Goal: Transaction & Acquisition: Book appointment/travel/reservation

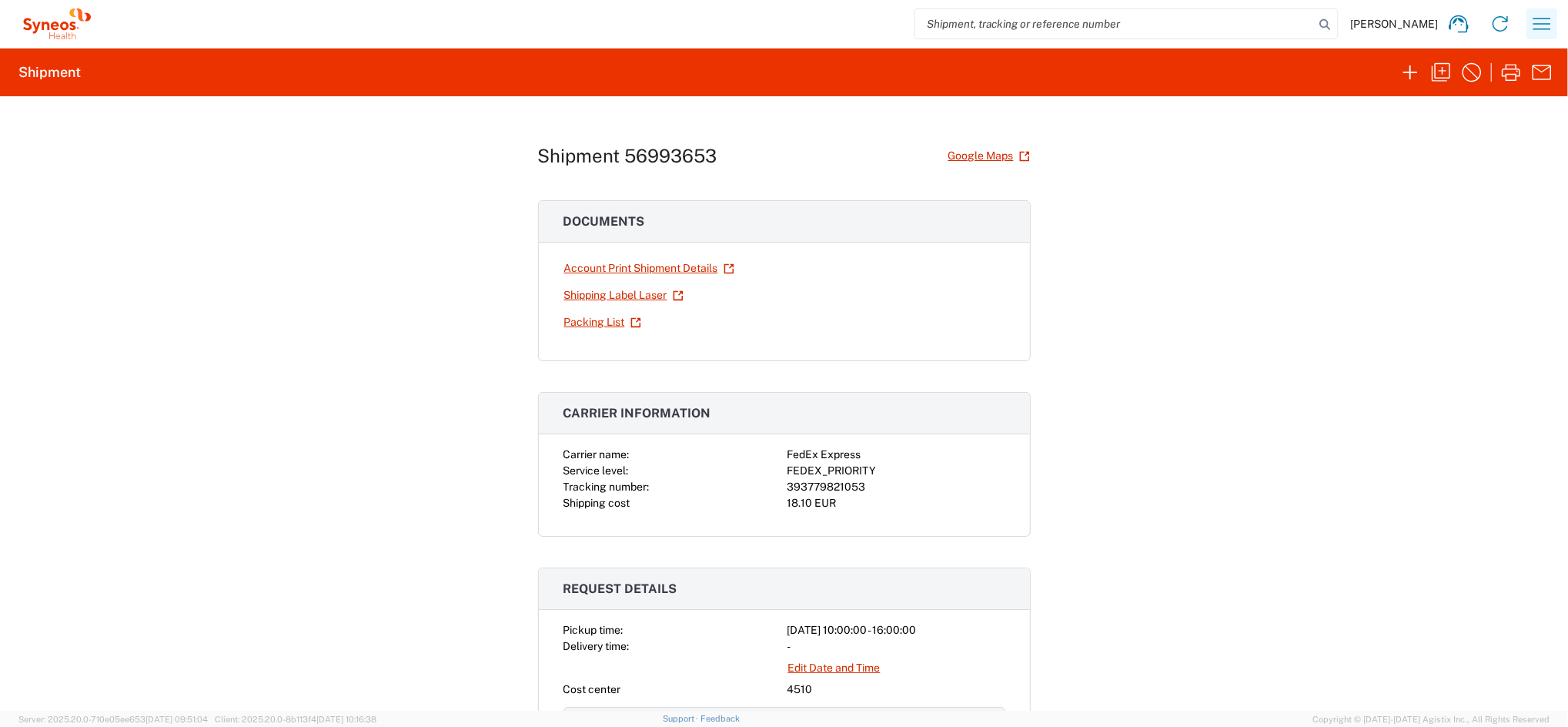
click at [1530, 21] on icon "button" at bounding box center [1541, 24] width 25 height 25
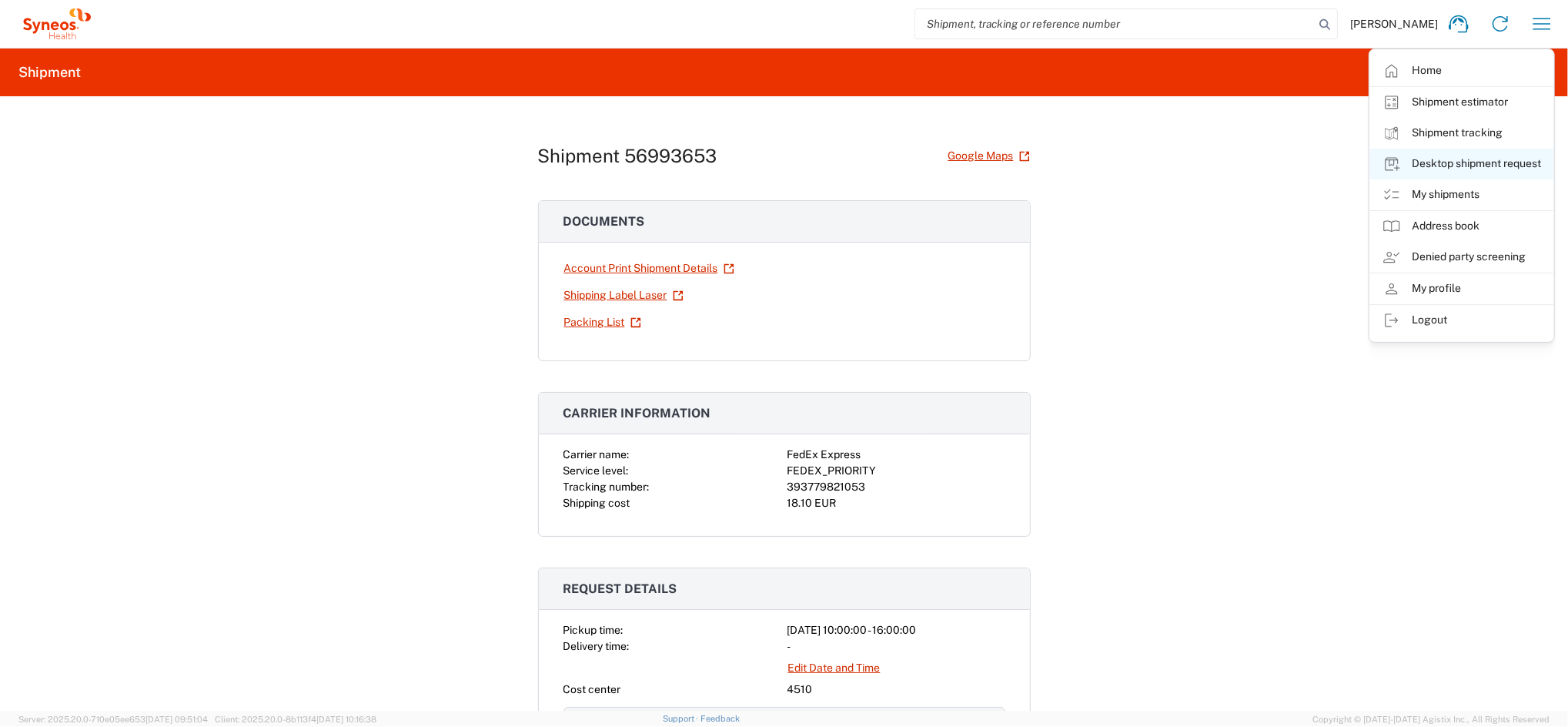
click at [1463, 157] on link "Desktop shipment request" at bounding box center [1461, 163] width 183 height 30
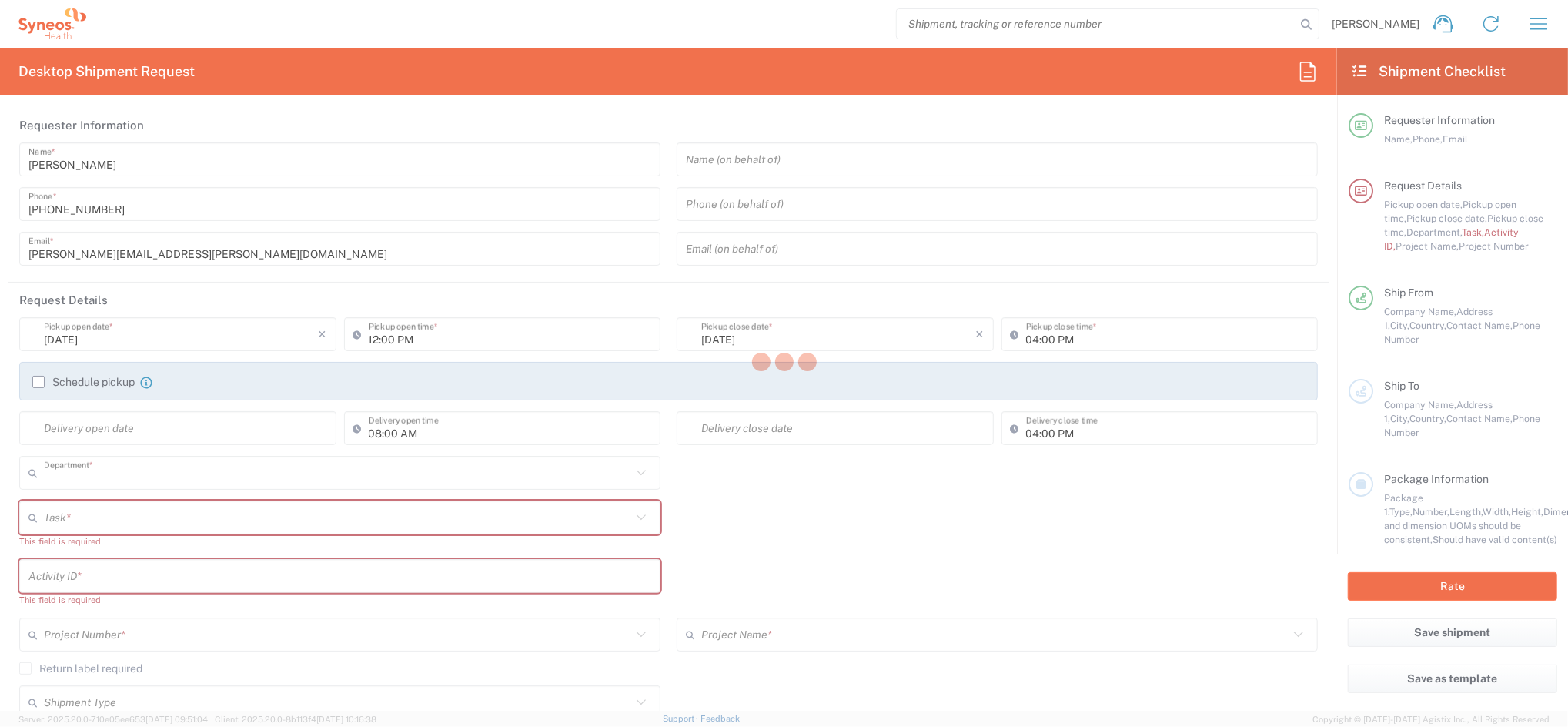
type input "4510"
type input "Syneos Health Clinical Spain"
type input "Spain"
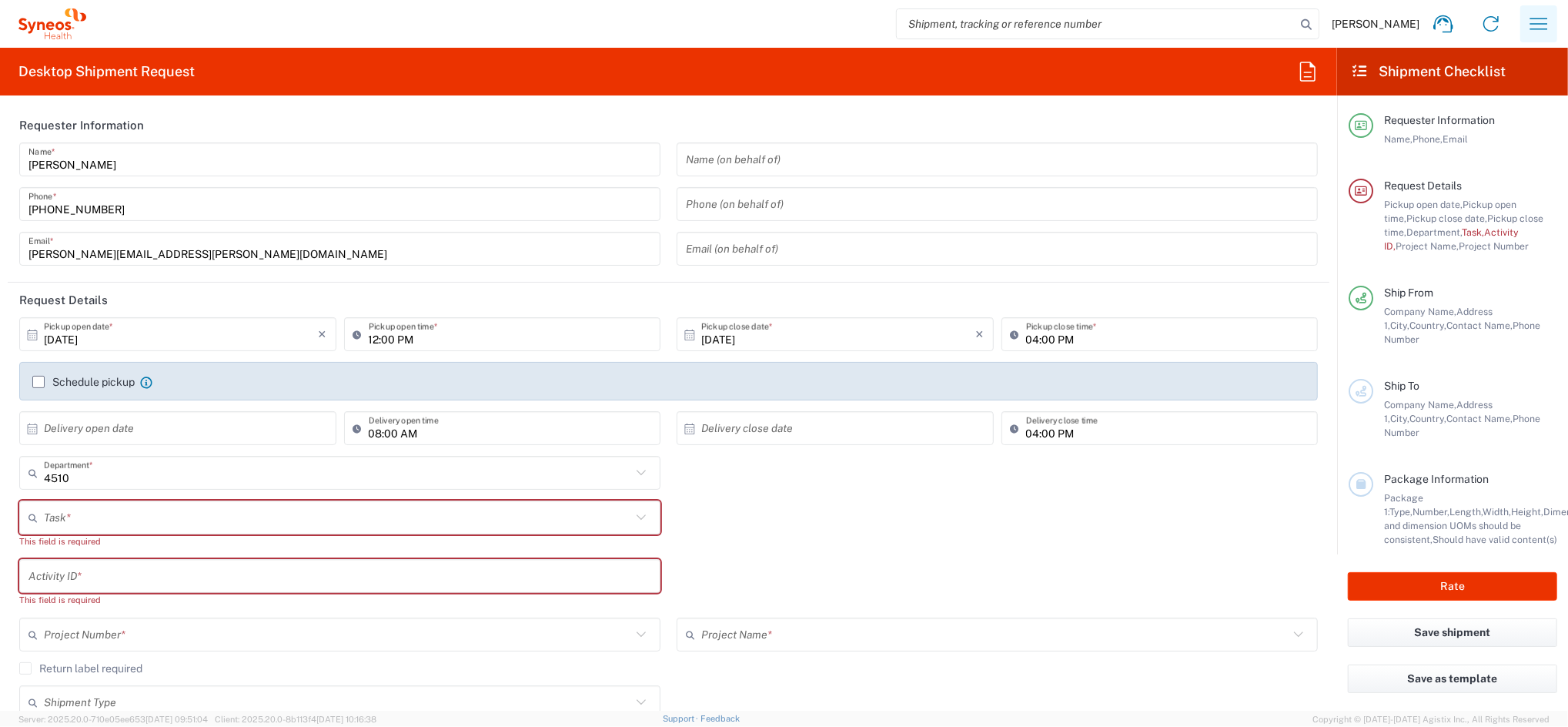
click at [1535, 31] on icon "button" at bounding box center [1538, 24] width 25 height 25
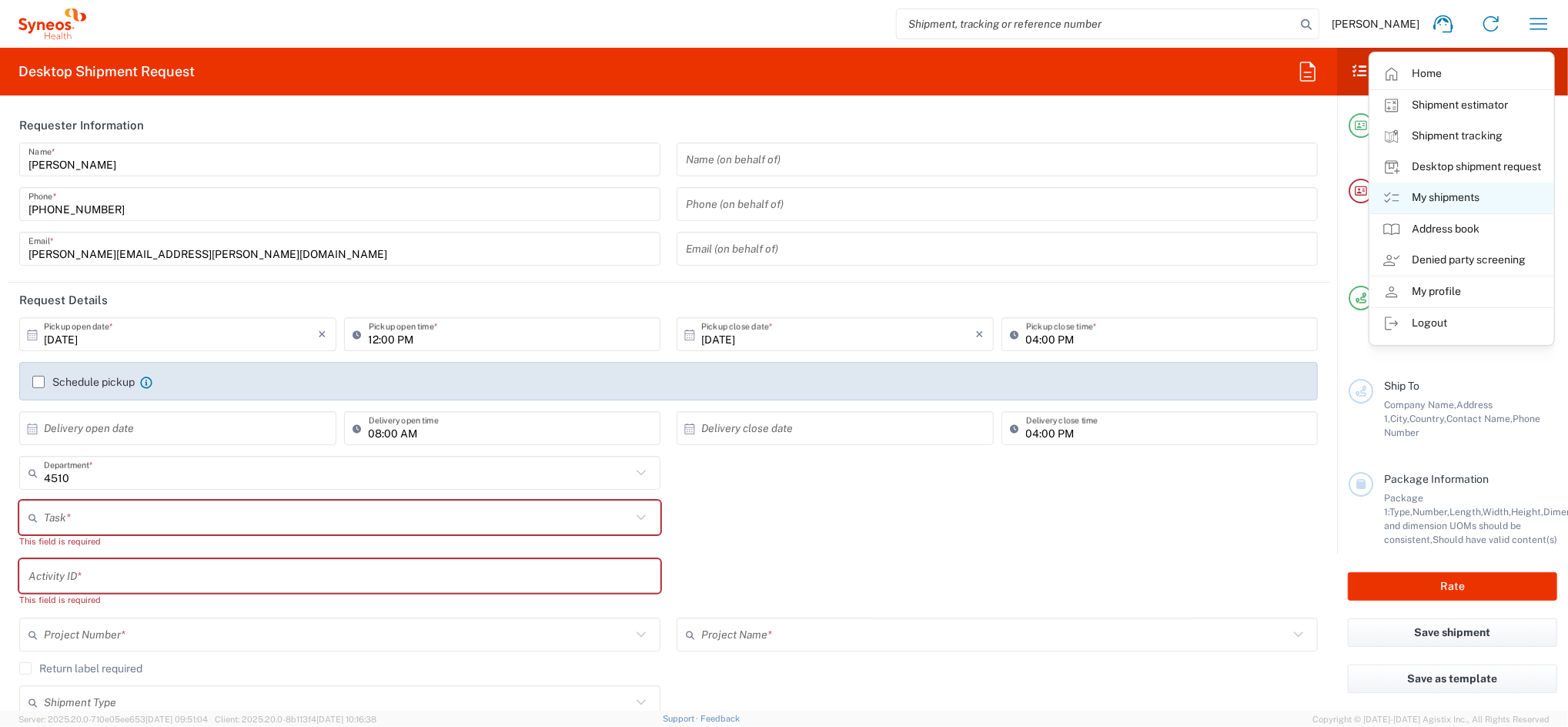
click at [1446, 192] on link "My shipments" at bounding box center [1461, 197] width 183 height 30
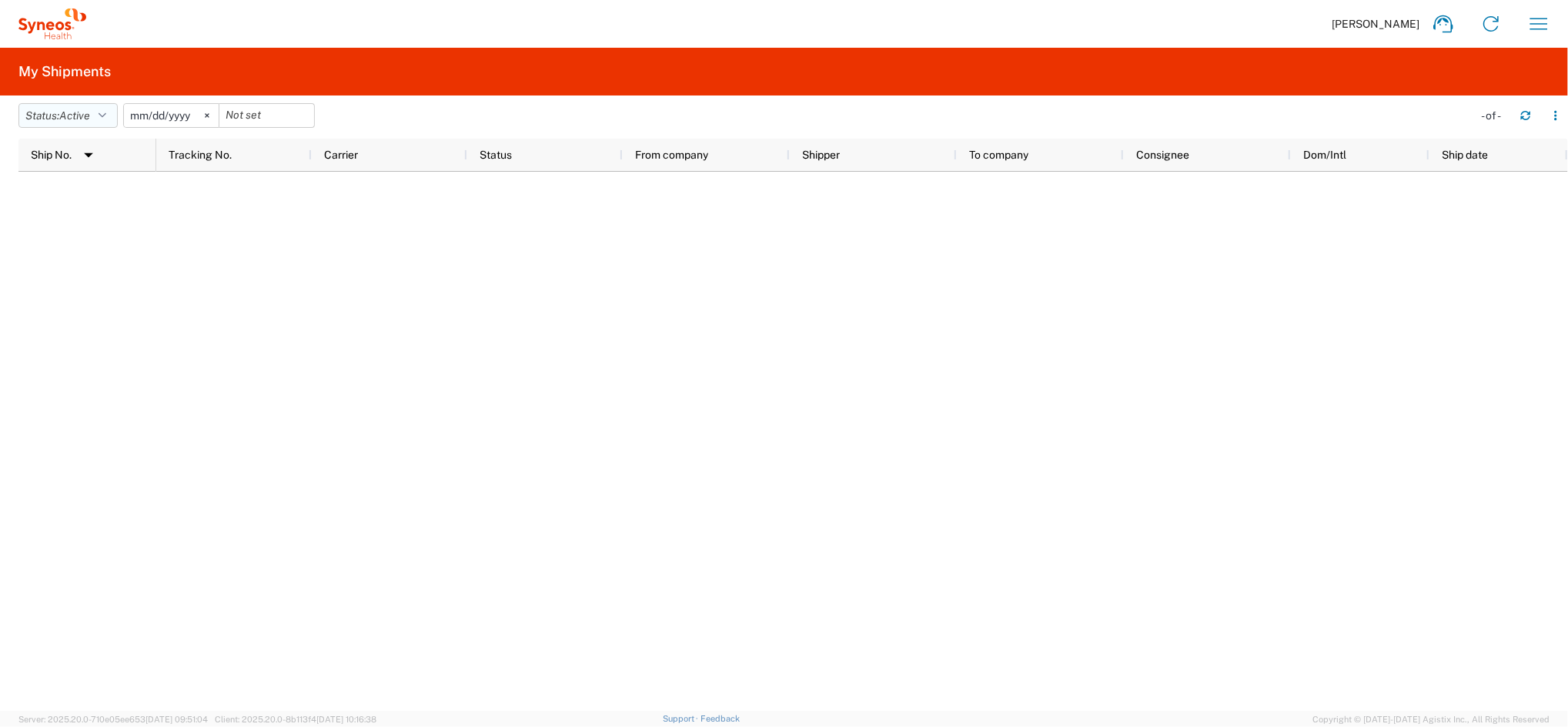
click at [109, 109] on button "Status: Active" at bounding box center [68, 116] width 99 height 25
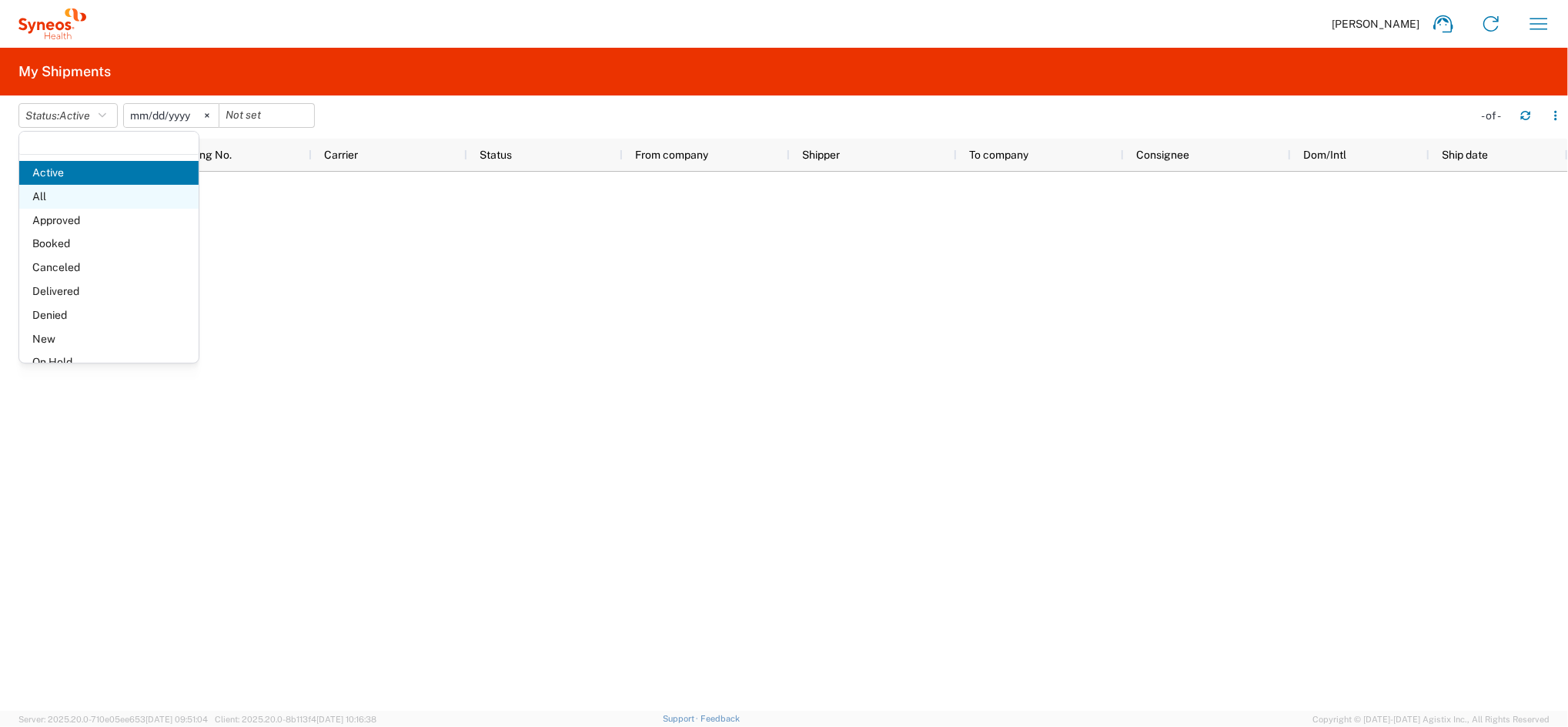
click at [44, 193] on span "All" at bounding box center [109, 196] width 180 height 24
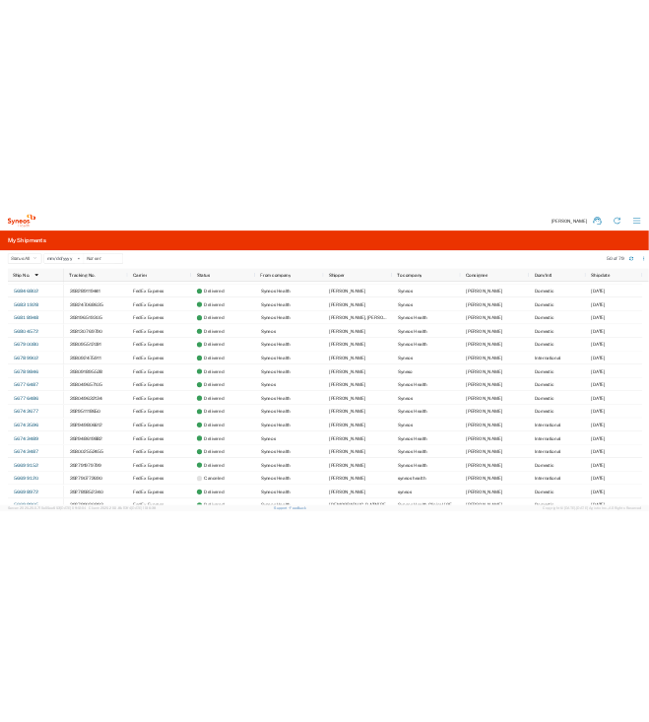
scroll to position [469, 0]
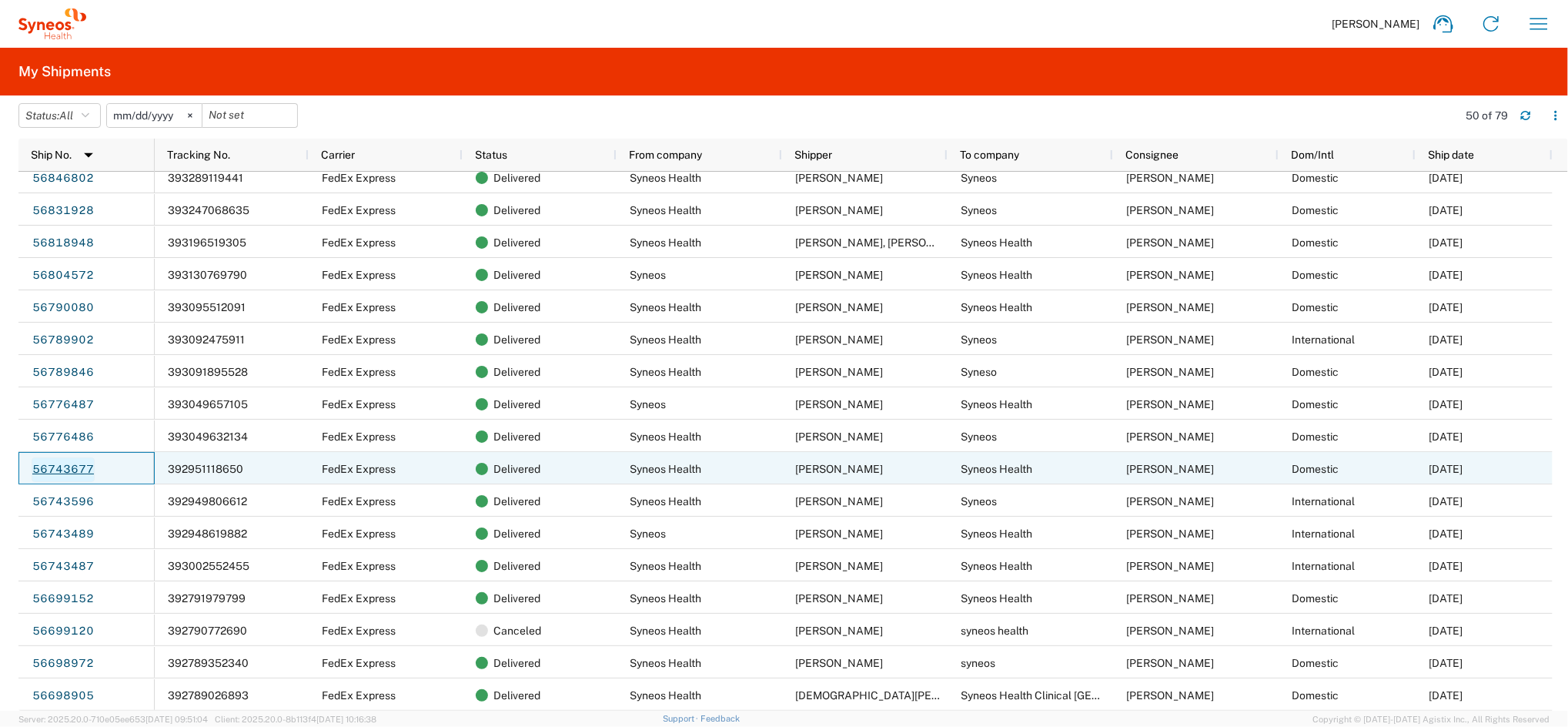
click at [63, 474] on link "56743677" at bounding box center [63, 470] width 63 height 25
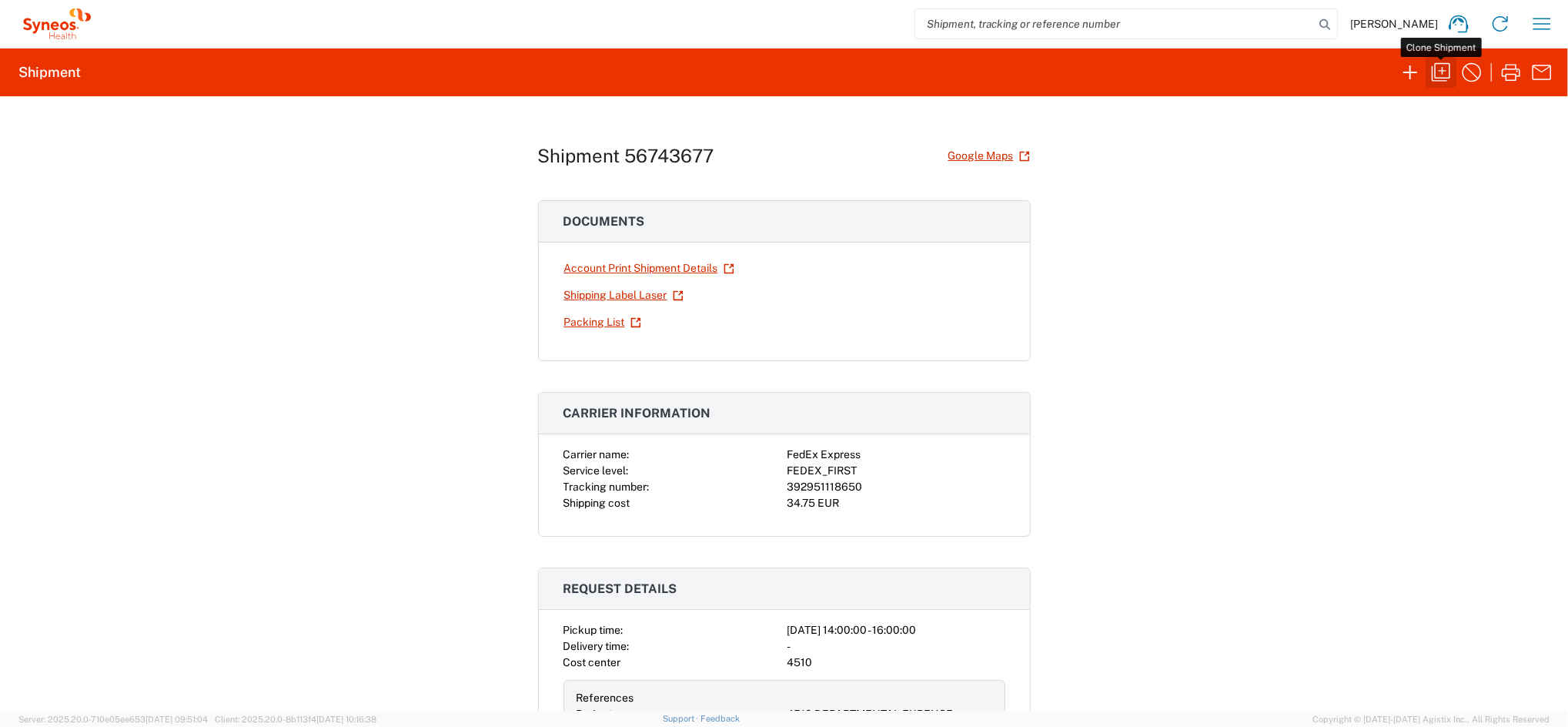
click at [1433, 72] on icon "button" at bounding box center [1441, 73] width 25 height 25
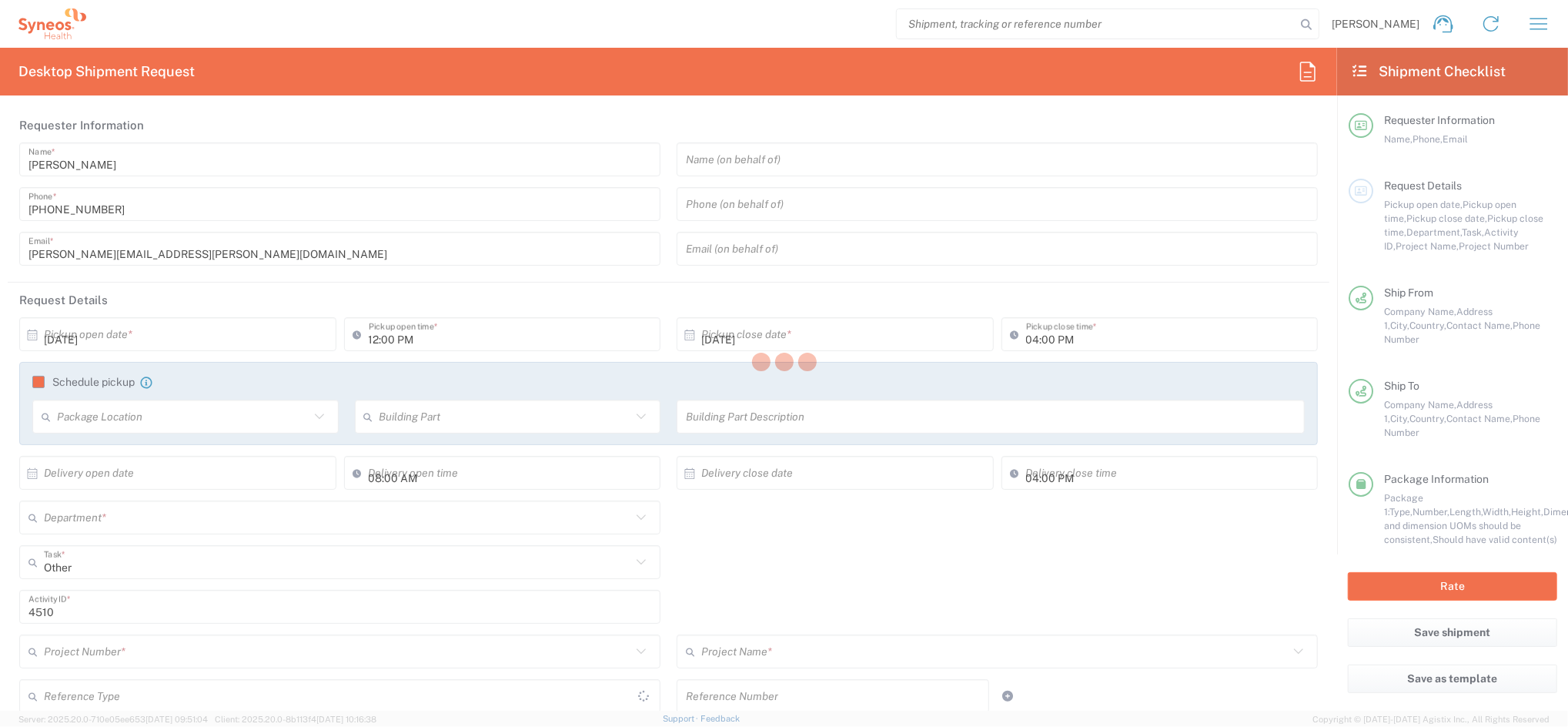
type input "02:00 PM"
type textarea "[PERSON_NAME][EMAIL_ADDRESS][PERSON_NAME][DOMAIN_NAME]"
type input "Syneos Health Clinical Spain"
type input "Syneos Health"
type input "[PERSON_NAME][STREET_ADDRESS]"
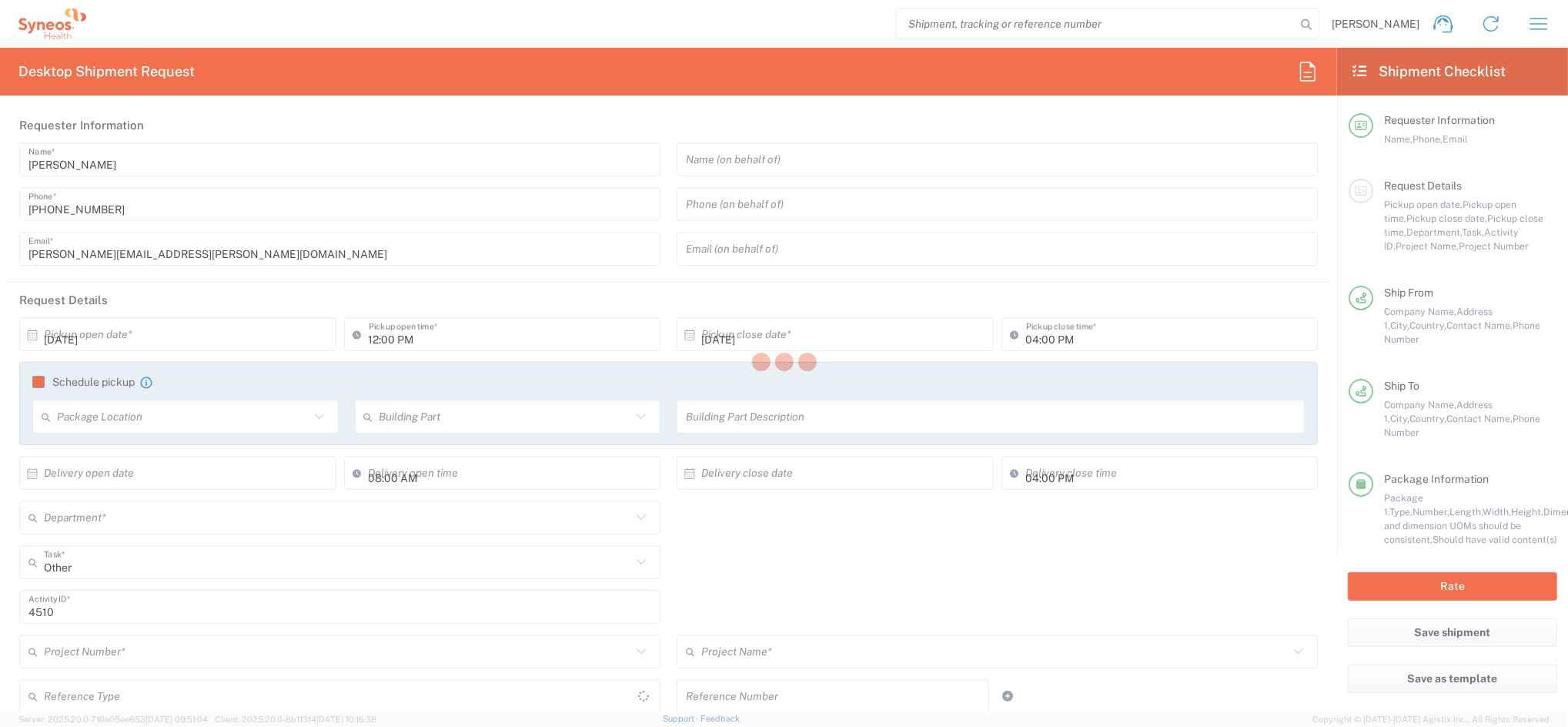
type input "[GEOGRAPHIC_DATA]"
type input "Spain"
type input "28020"
type input "[PERSON_NAME]"
type input "[PHONE_NUMBER]"
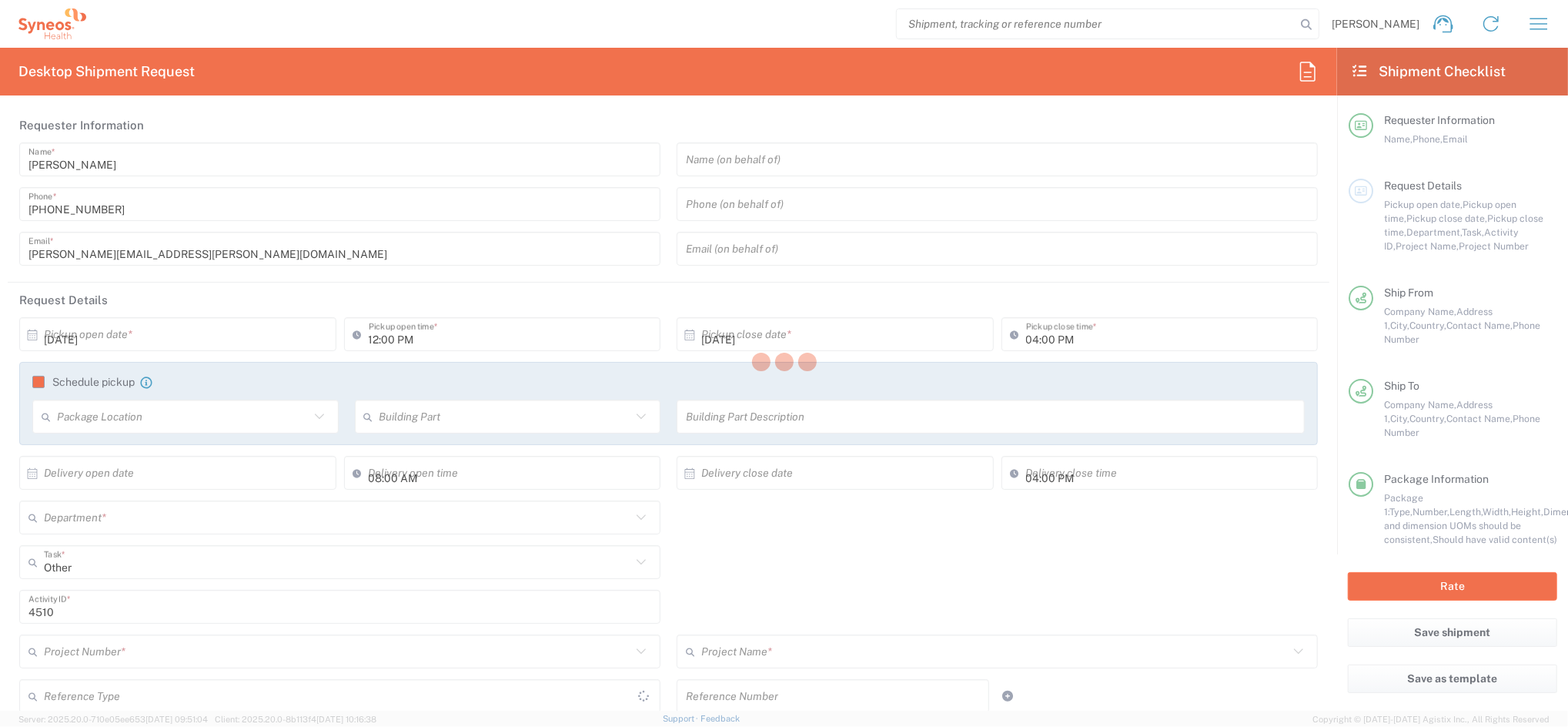
type input "[PERSON_NAME][EMAIL_ADDRESS][PERSON_NAME][DOMAIN_NAME]"
type input "Barcelona-Syneos Health"
type input "Syneos Health"
type input "Avenida Diagonal 571"
type input "Floor 3"
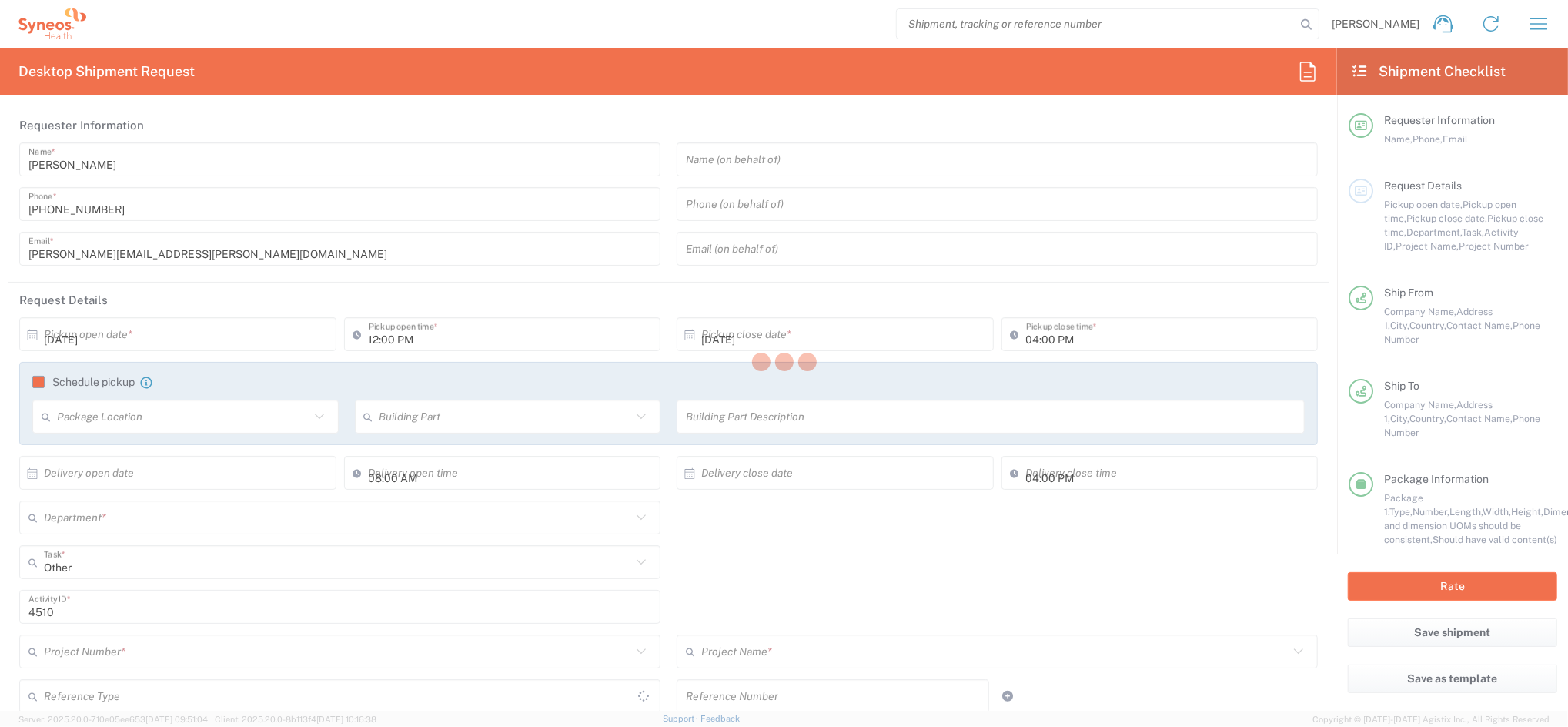
type input "Barcelona"
type input "Spain"
type input "08029"
type input "Bianca Suriol"
type input "679392922"
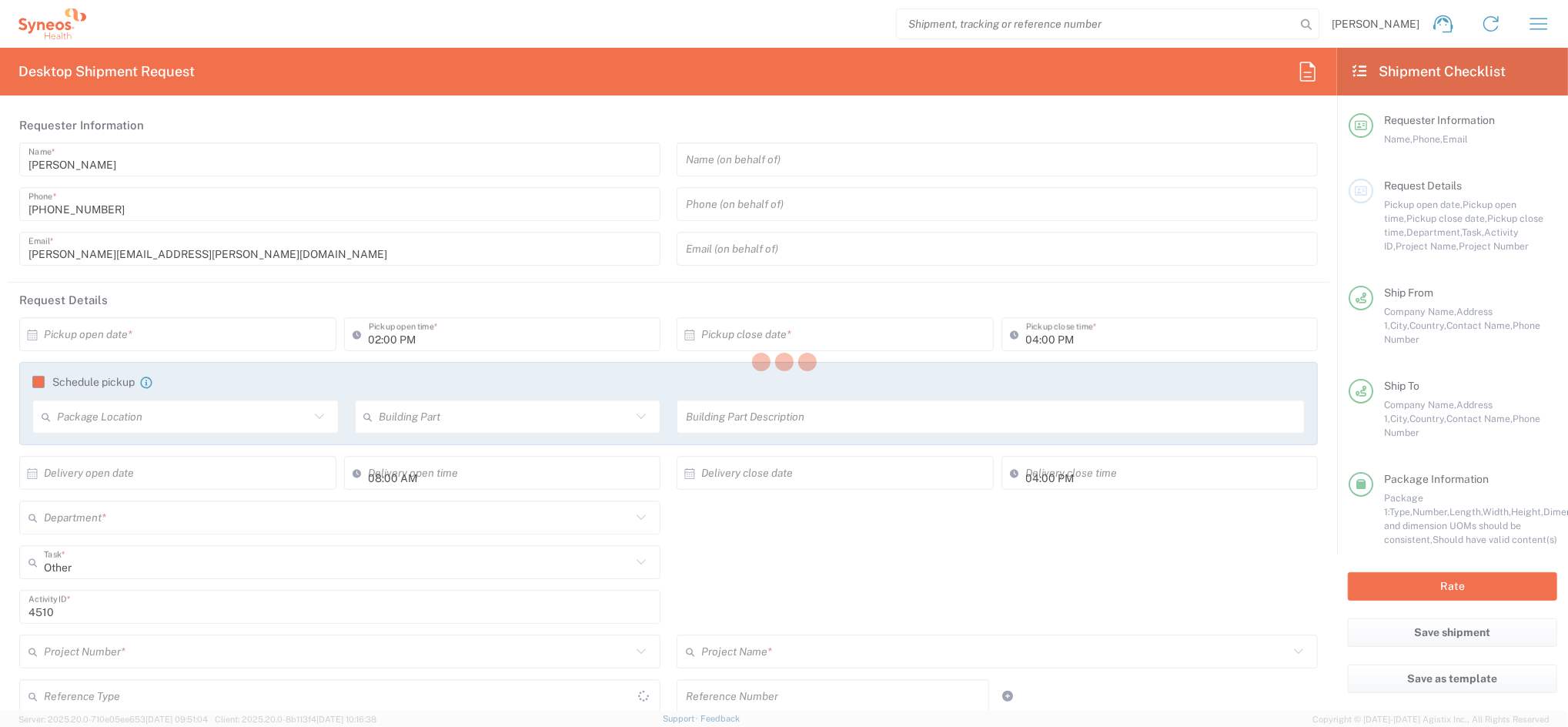
type input "Sender/Shipper"
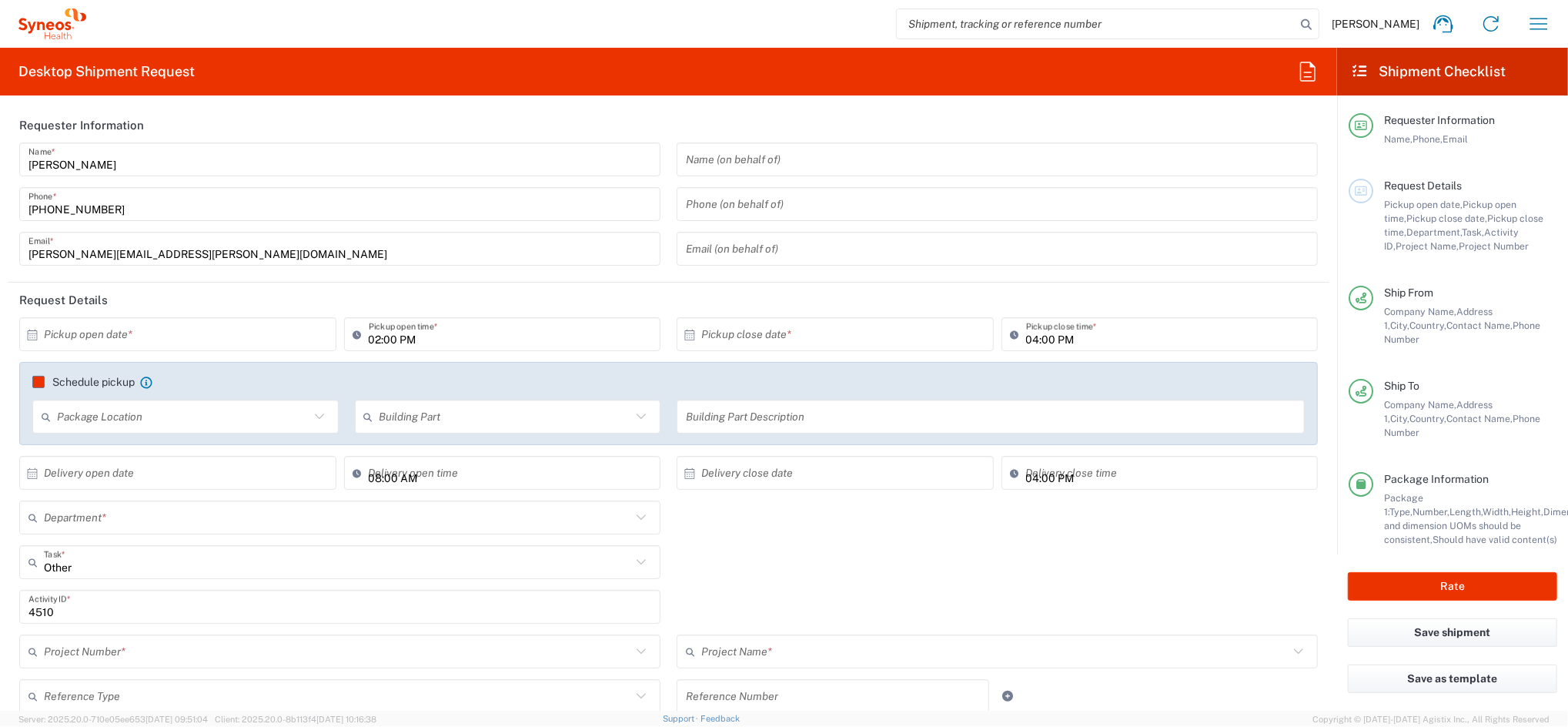
type input "Your Packaging"
type input "4510"
type input "4510 DEPARTMENTAL EXPENSE"
click at [720, 527] on div "4510 Department * 4510 3000 3100 3109 3110 3111 3112 3125 3130 3135 3136 3150 3…" at bounding box center [669, 522] width 1314 height 45
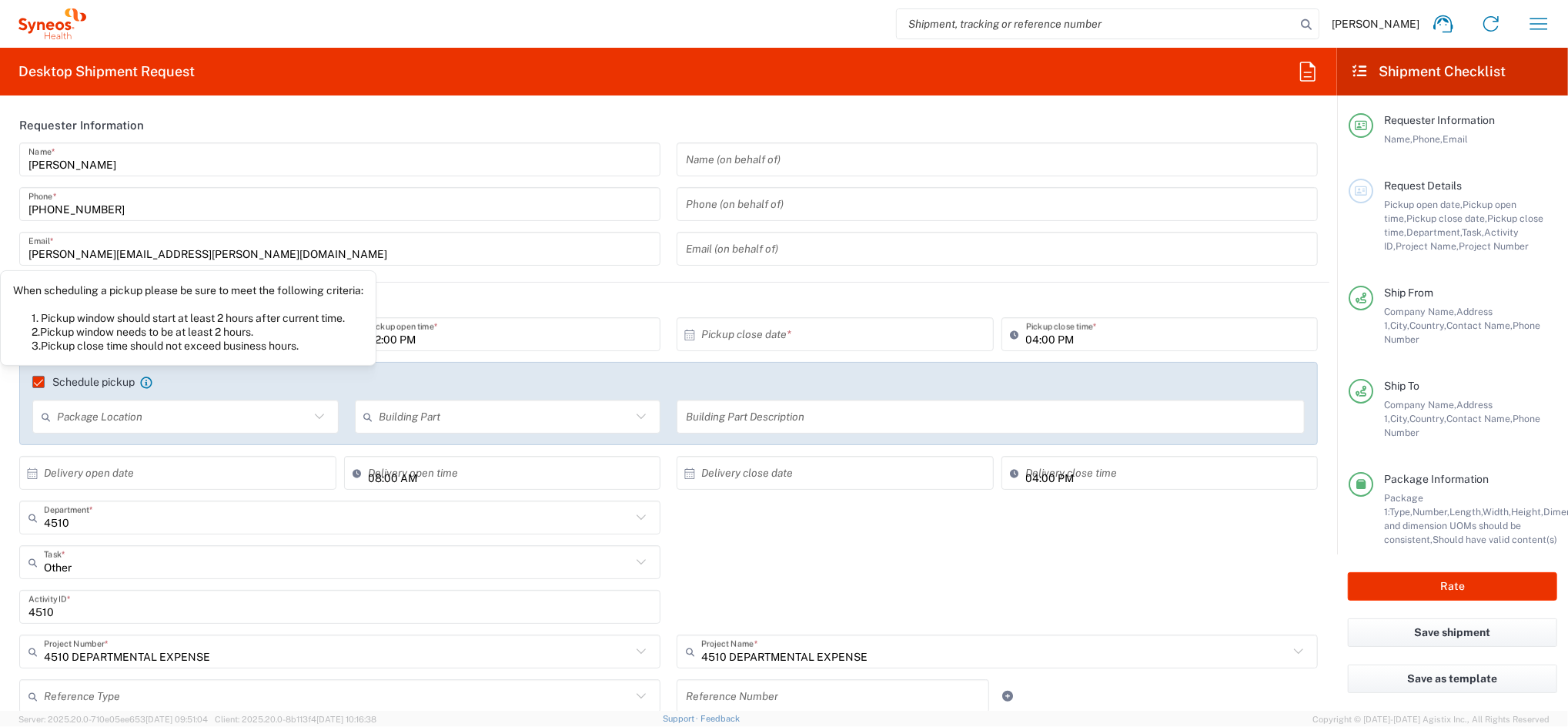
click at [123, 388] on div "Schedule pickup When scheduling a pickup please be sure to meet the following c…" at bounding box center [669, 388] width 1288 height 25
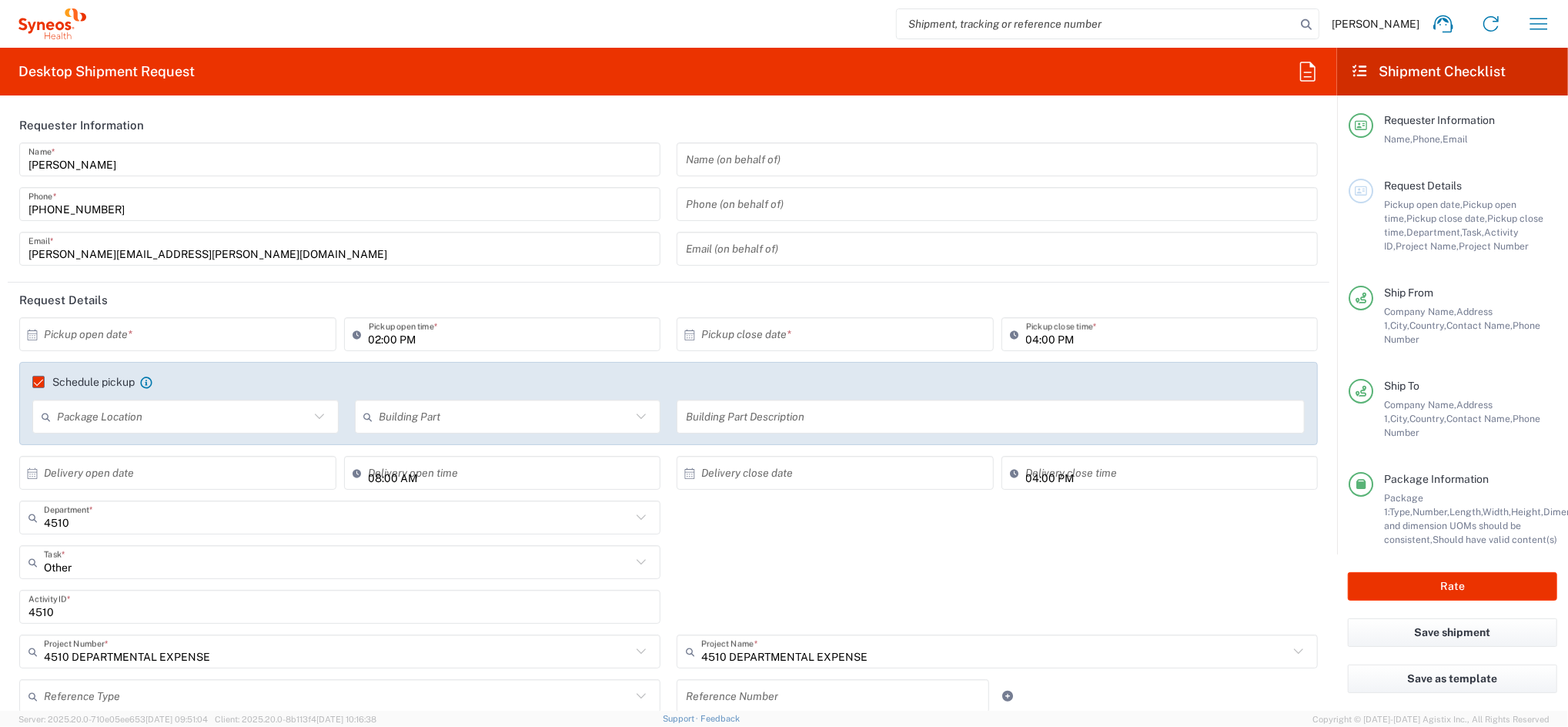
click at [33, 382] on label "Schedule pickup" at bounding box center [83, 382] width 102 height 13
click at [31, 382] on input "Schedule pickup" at bounding box center [31, 382] width 0 height 0
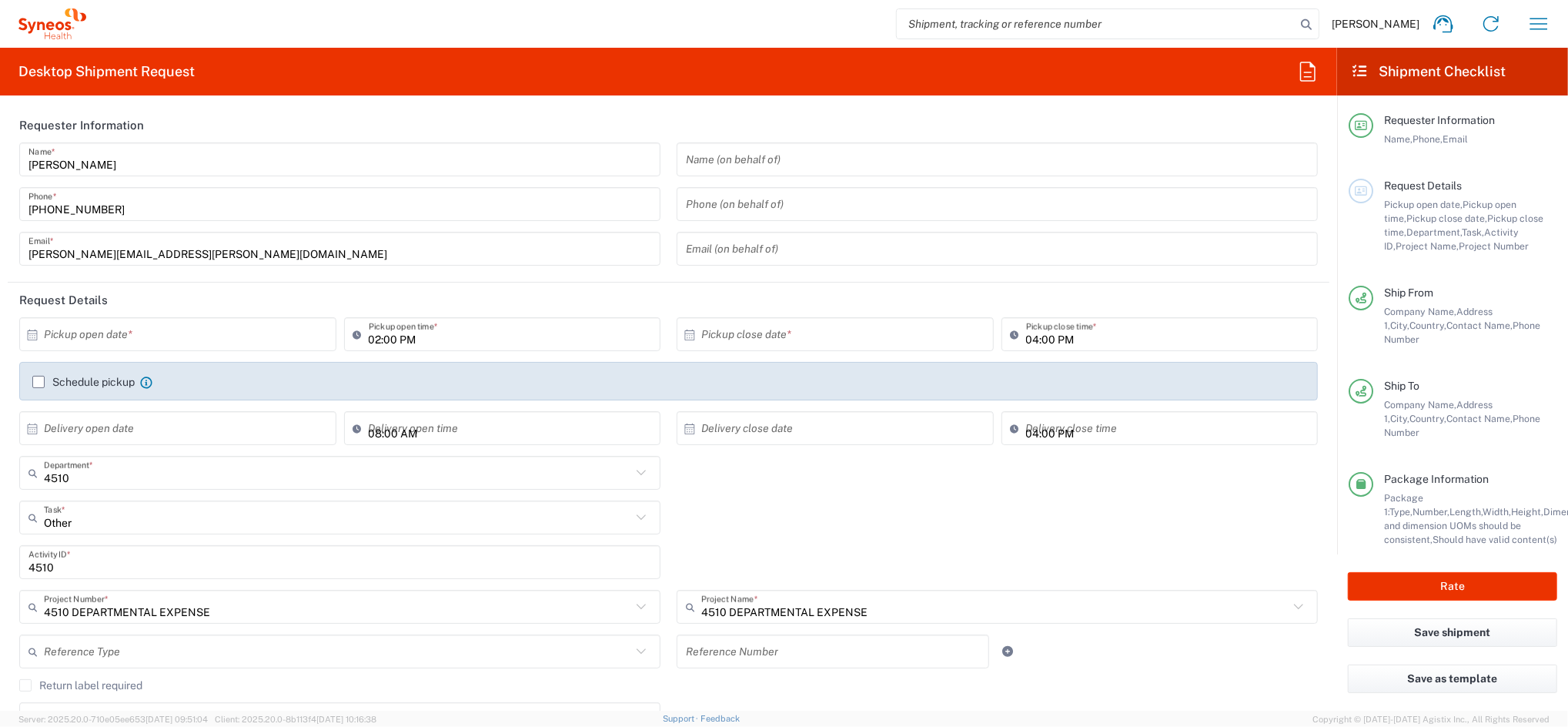
click at [43, 383] on label "Schedule pickup" at bounding box center [83, 382] width 102 height 13
click at [38, 382] on input "Schedule pickup" at bounding box center [38, 382] width 0 height 0
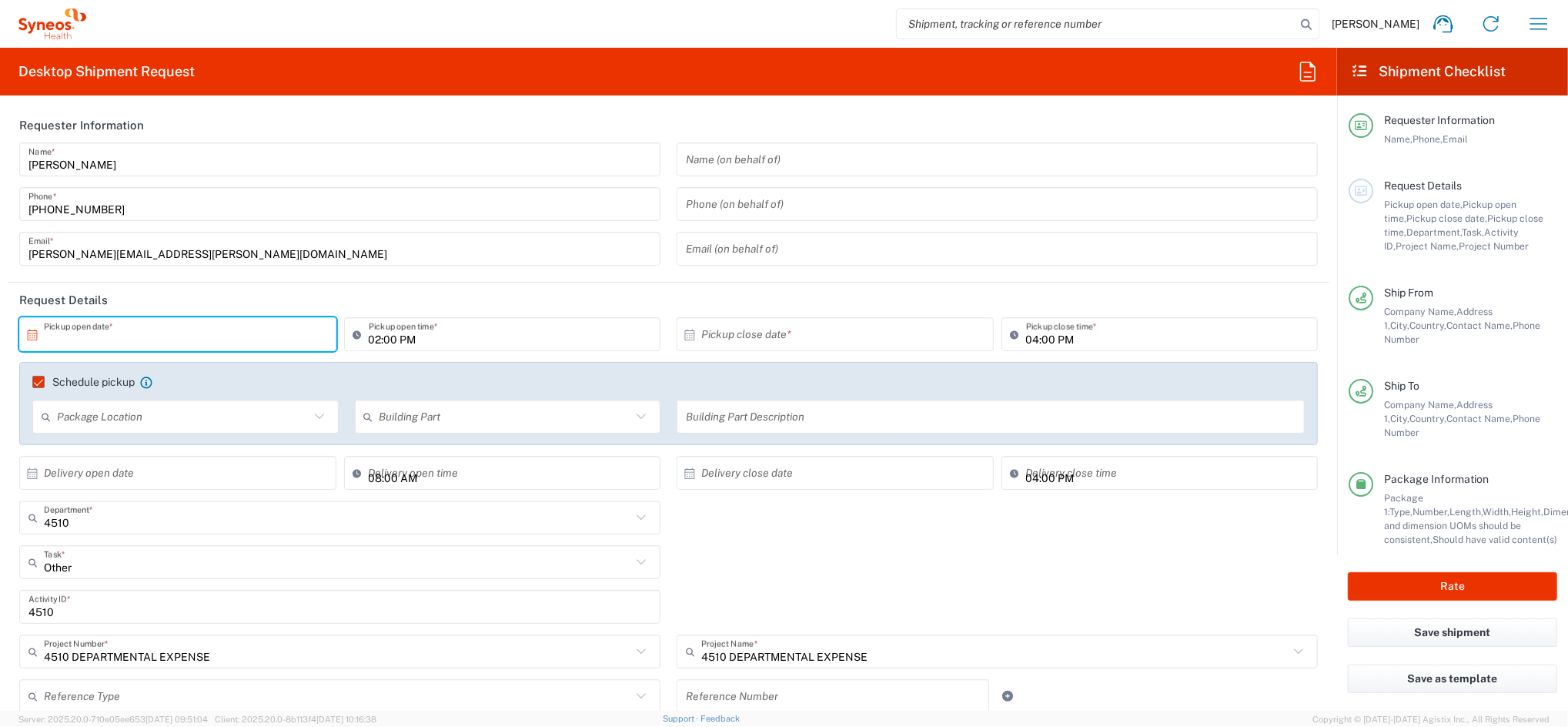
click at [151, 328] on input "text" at bounding box center [181, 335] width 275 height 27
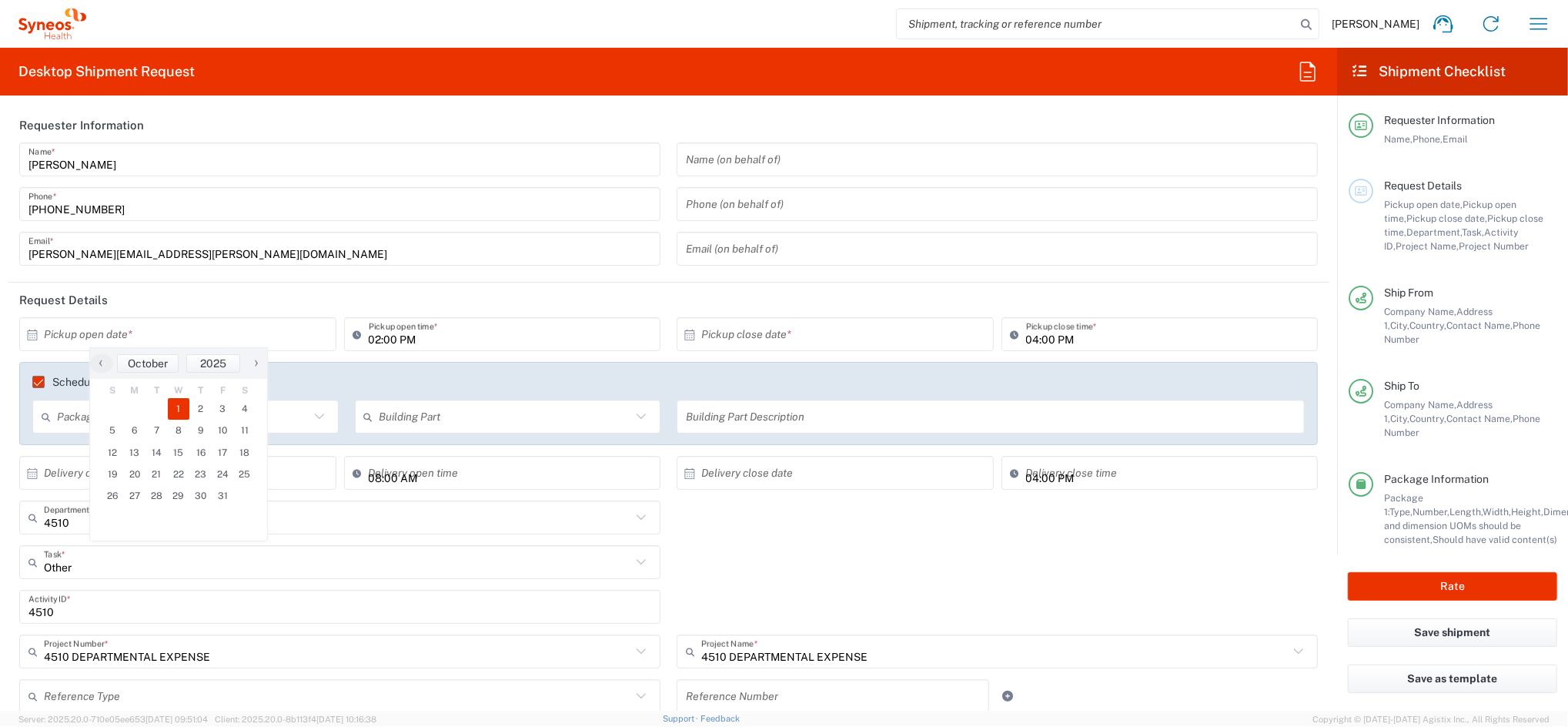
click at [179, 409] on span "1" at bounding box center [179, 409] width 23 height 22
type input "10/01/2025"
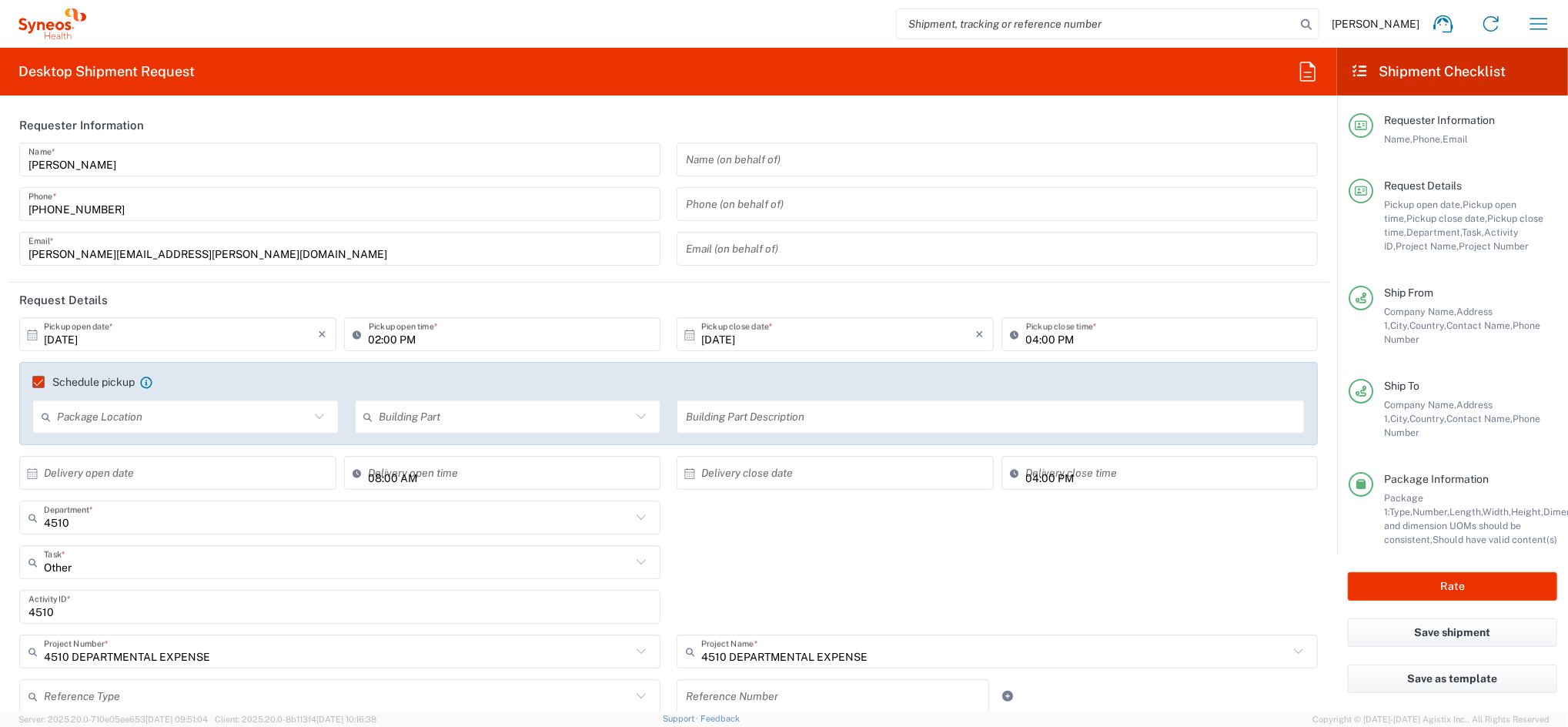
click at [1567, 191] on html "Eugenio Sanchez Home Shipment estimator Shipment tracking Desktop shipment requ…" at bounding box center [784, 364] width 1568 height 727
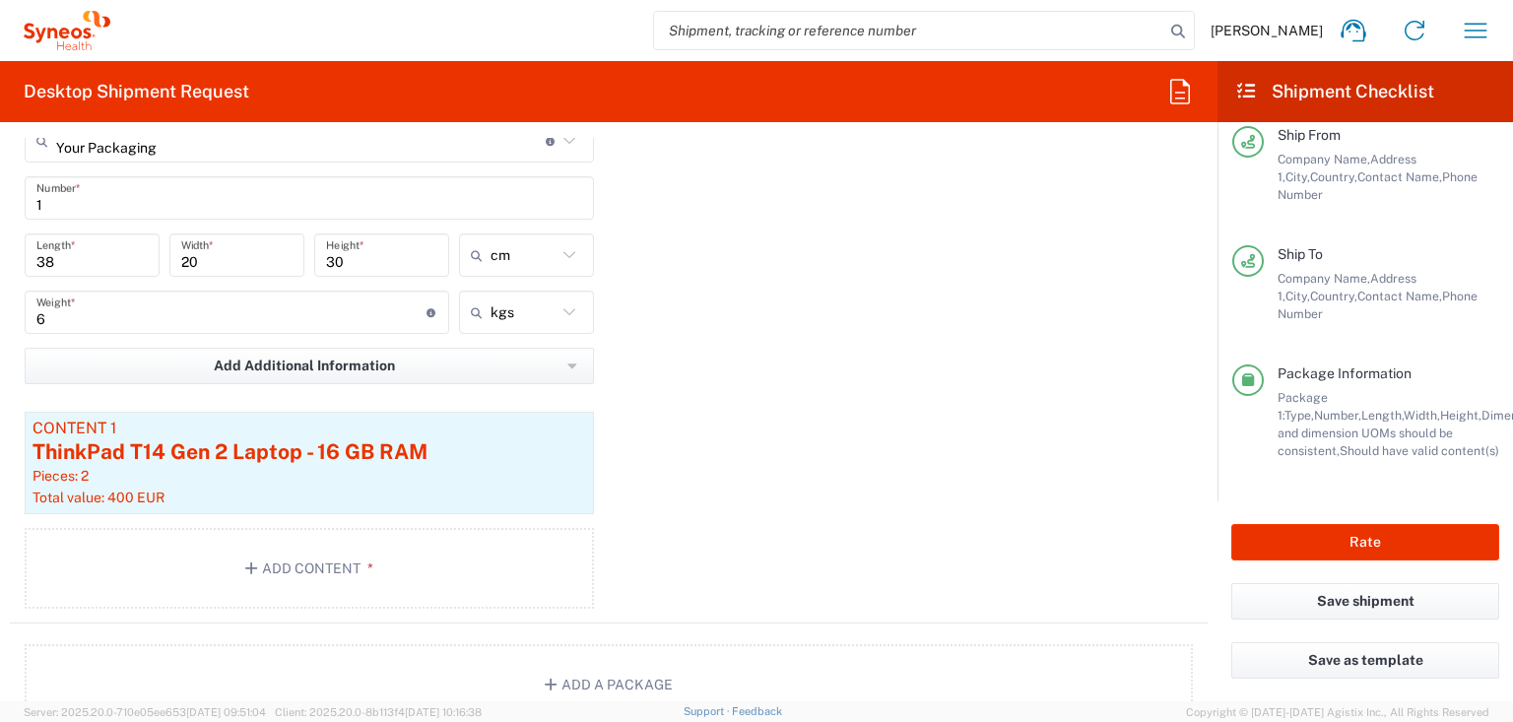
scroll to position [2173, 0]
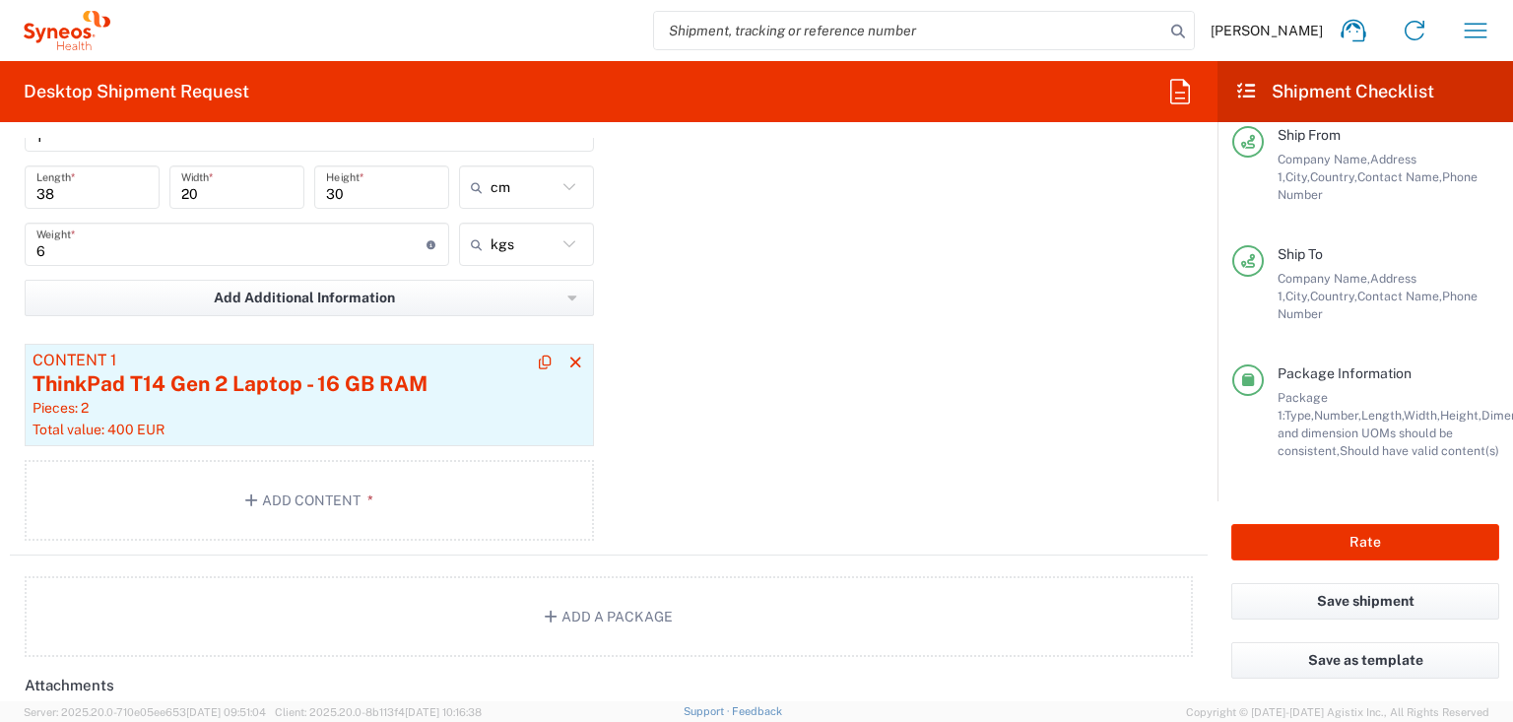
click at [323, 401] on div "Pieces: 2" at bounding box center [310, 408] width 554 height 18
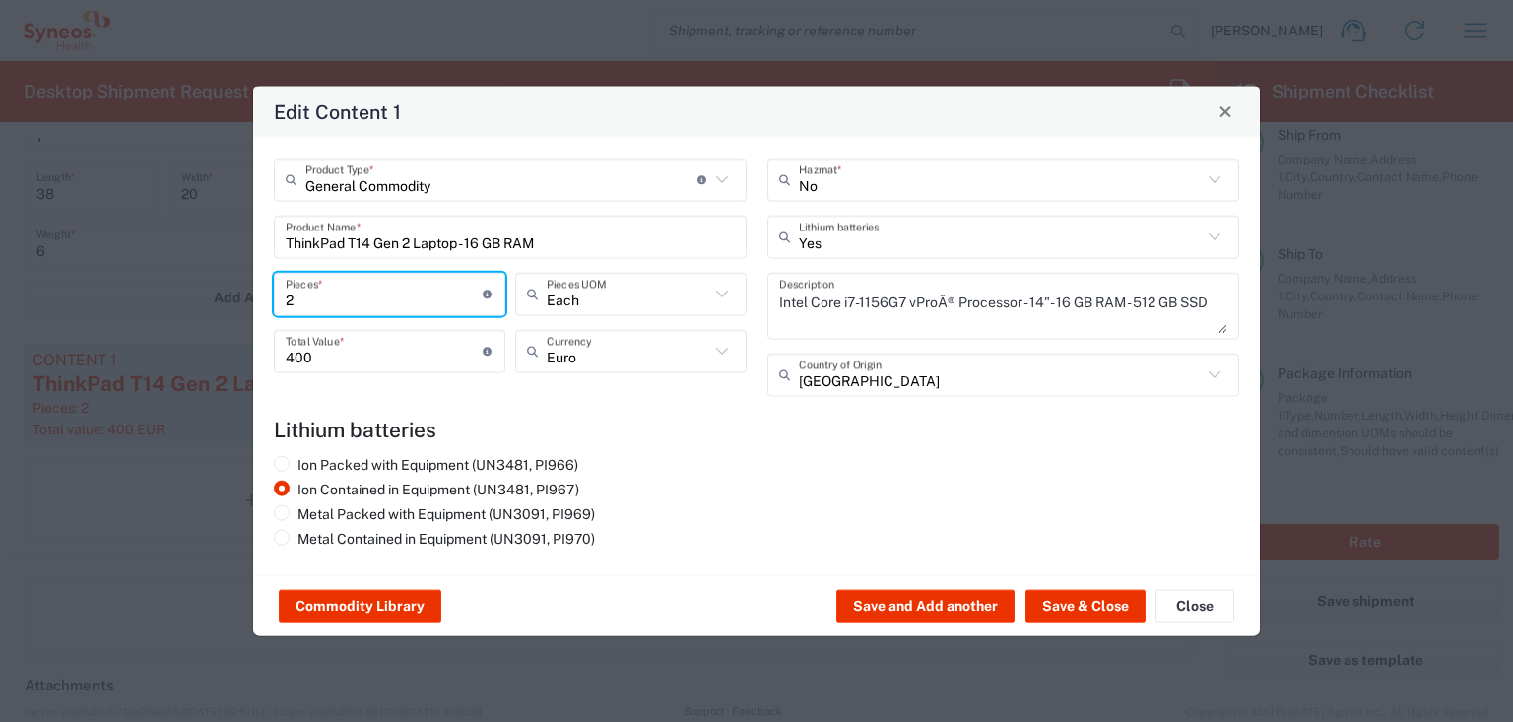
click at [339, 298] on input "2" at bounding box center [384, 294] width 197 height 34
type input "1"
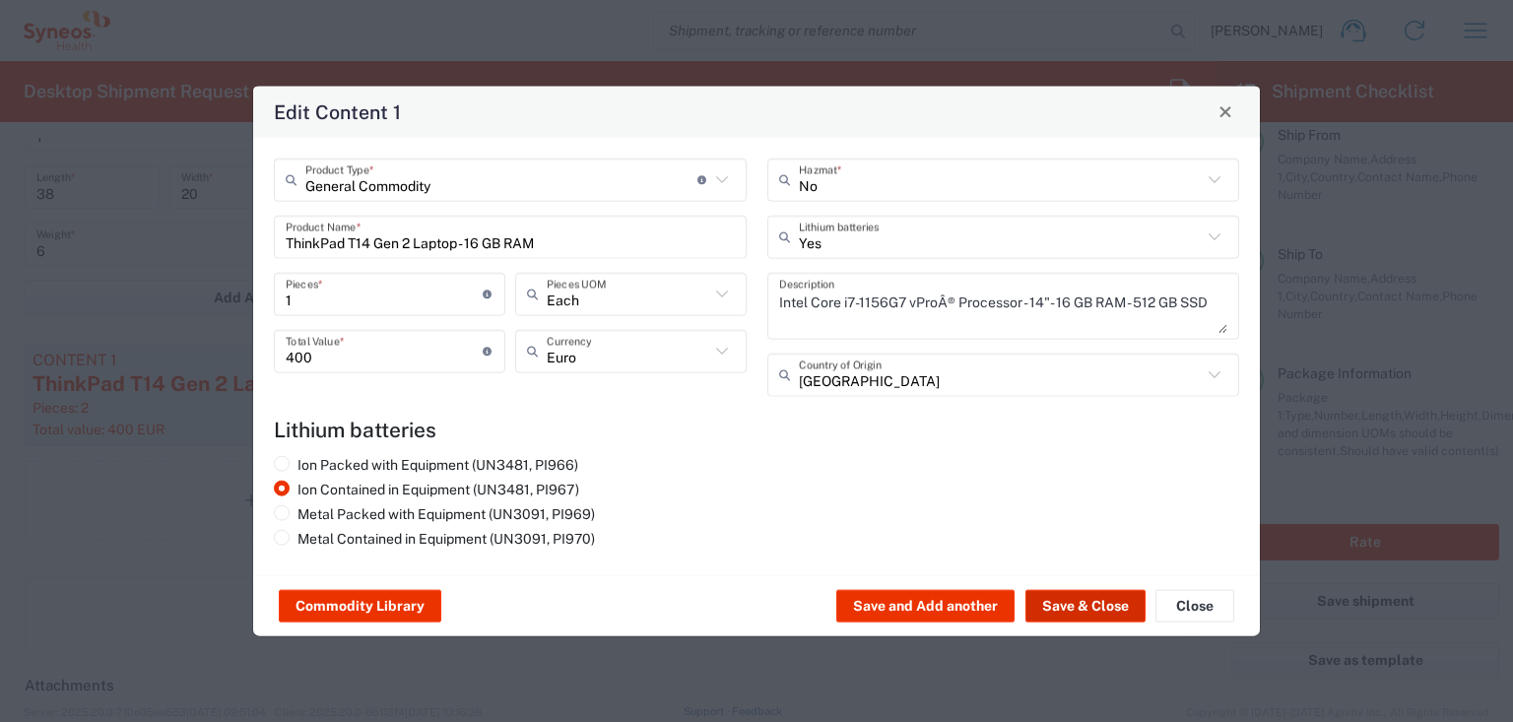
click at [1090, 611] on button "Save & Close" at bounding box center [1085, 606] width 120 height 32
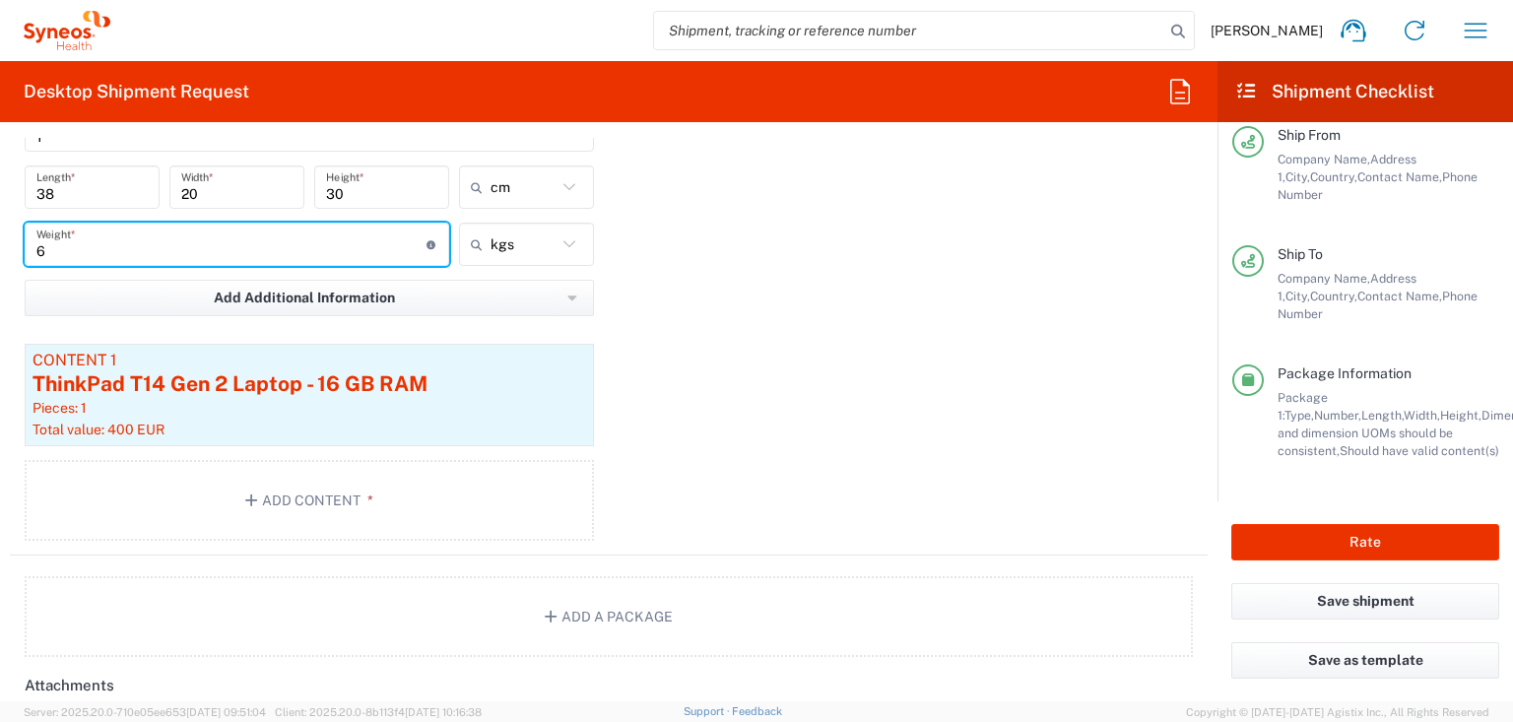
drag, startPoint x: 59, startPoint y: 249, endPoint x: -24, endPoint y: 260, distance: 83.5
click at [0, 260] on html "Eugenio Sanchez Home Shipment estimator Shipment tracking Desktop shipment requ…" at bounding box center [756, 361] width 1513 height 722
type input "3"
click at [1394, 539] on button "Rate" at bounding box center [1365, 542] width 268 height 36
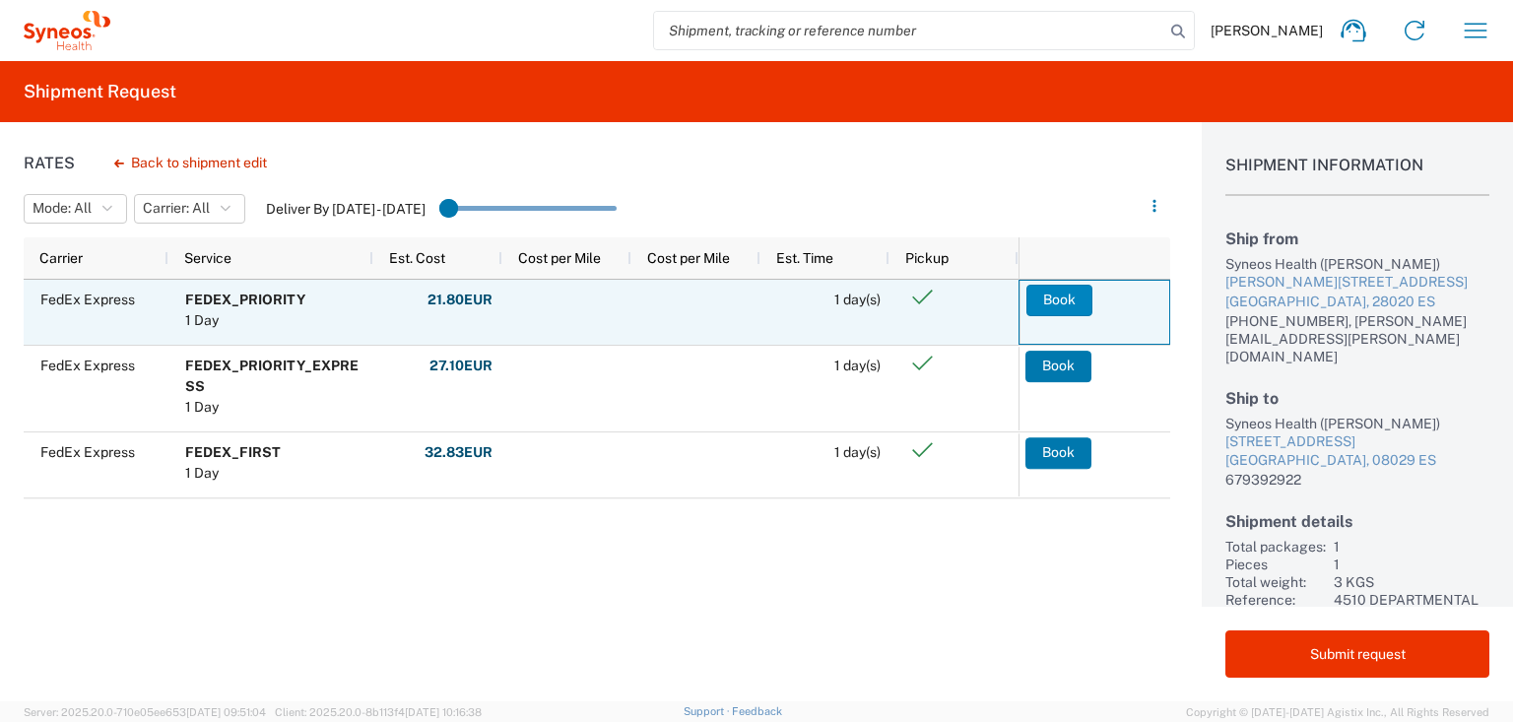
click at [1058, 285] on button "Book" at bounding box center [1059, 301] width 66 height 32
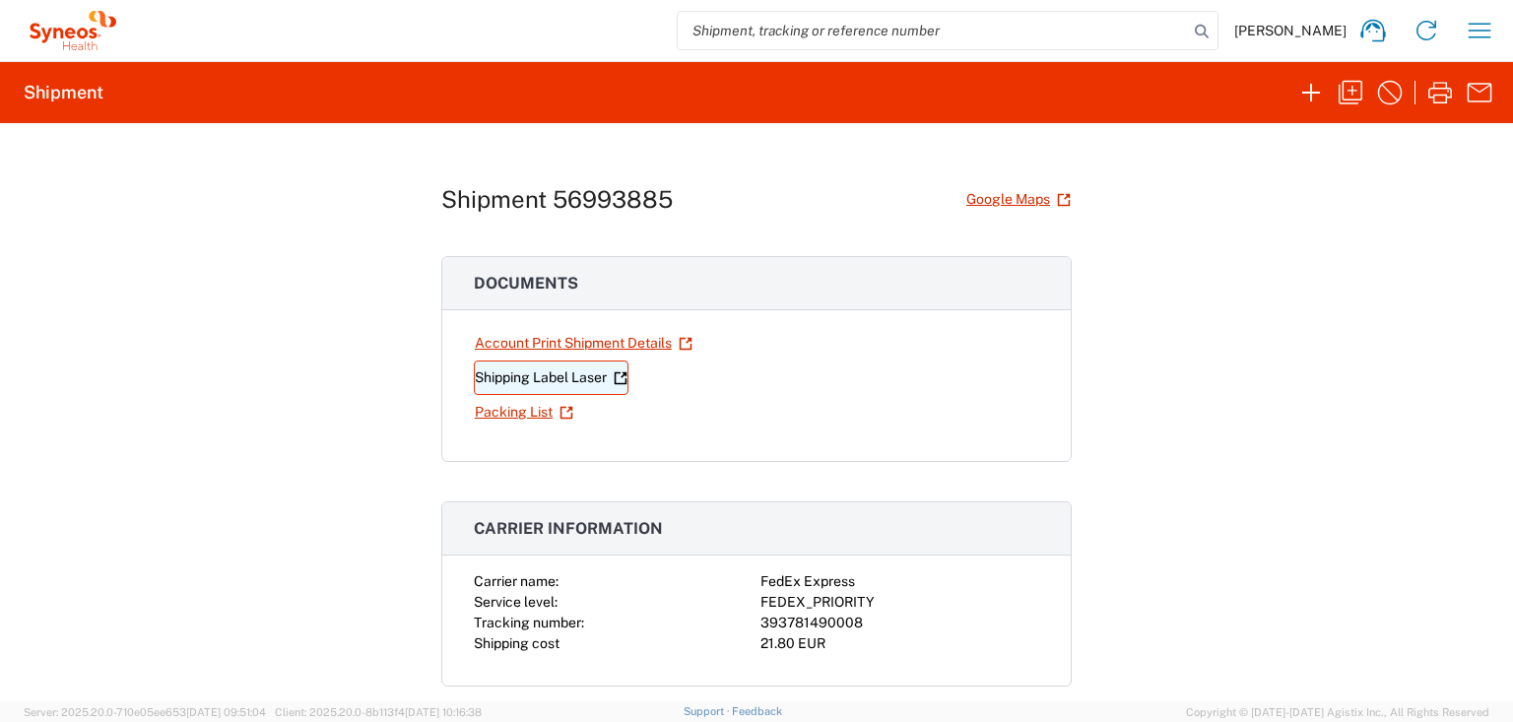
click at [586, 378] on link "Shipping Label Laser" at bounding box center [551, 378] width 155 height 34
